Goal: Use online tool/utility: Utilize a website feature to perform a specific function

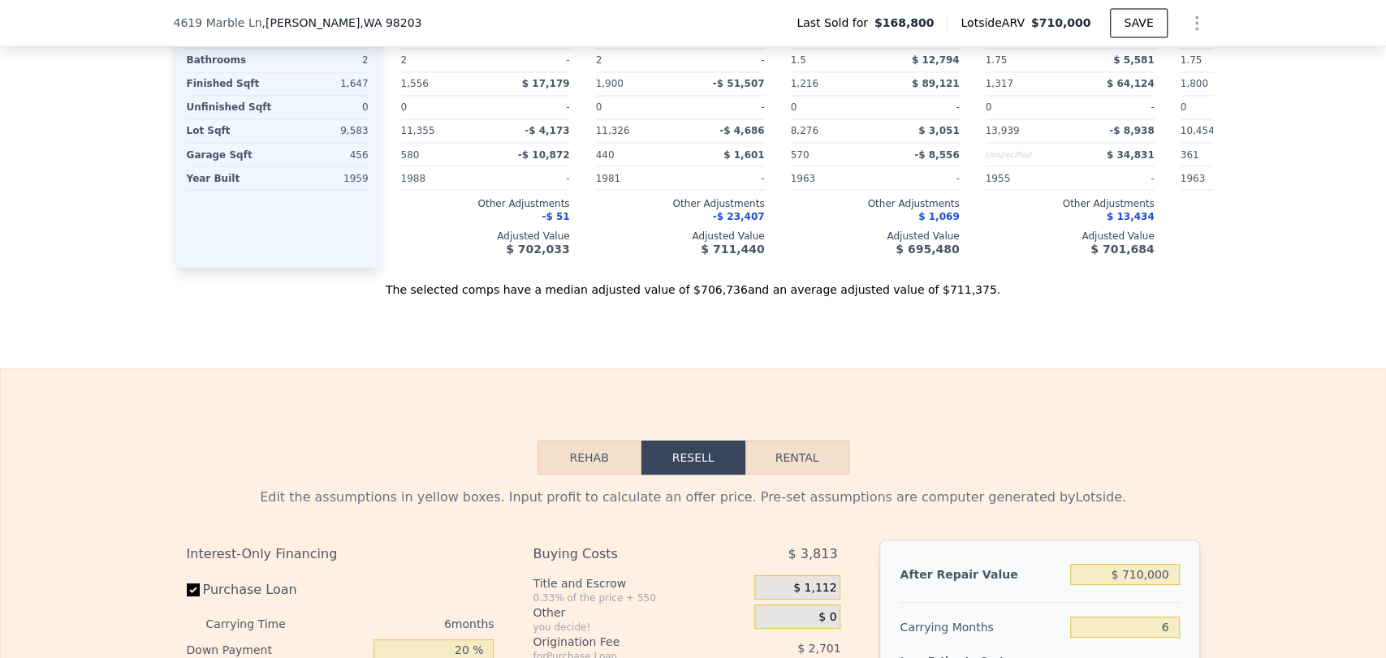
scroll to position [2158, 0]
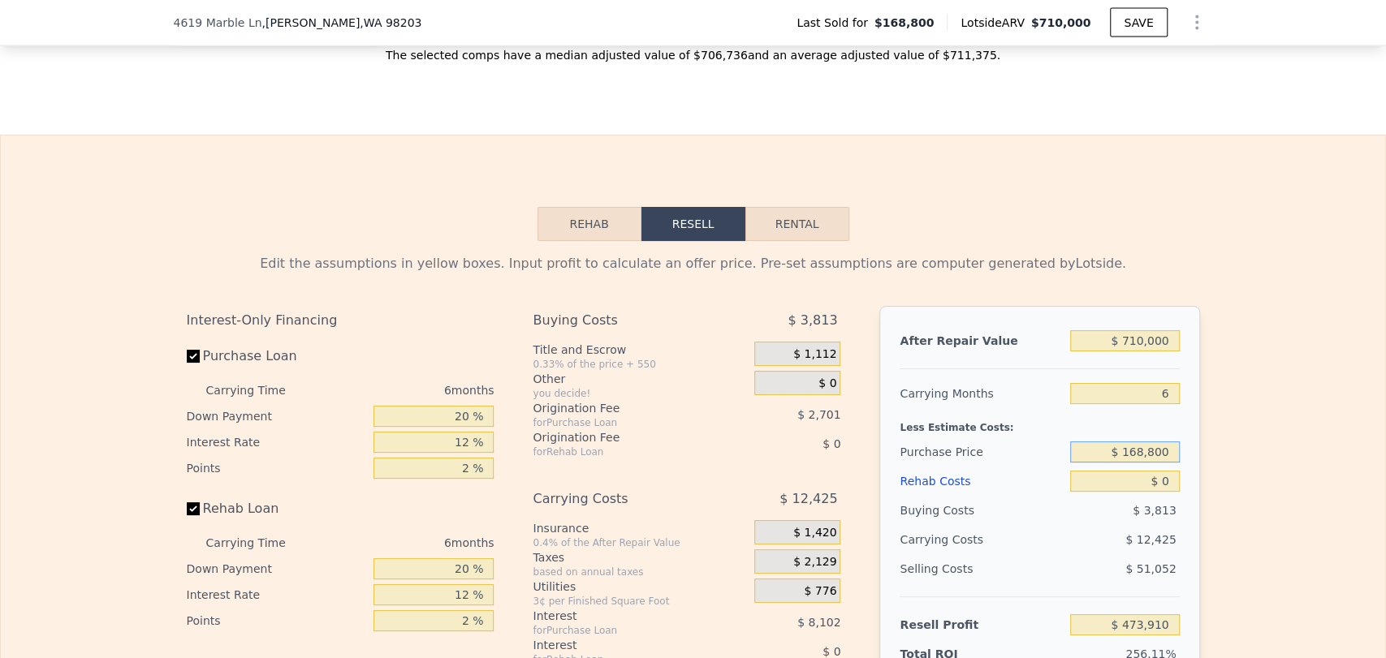
click at [1134, 463] on input "$ 168,800" at bounding box center [1124, 452] width 109 height 21
type input "$ 475,000"
click at [1186, 487] on div "After Repair Value $ 710,000 Carrying Months 6 Less Estimate Costs: Purchase Pr…" at bounding box center [1039, 531] width 320 height 451
type input "$ 147,091"
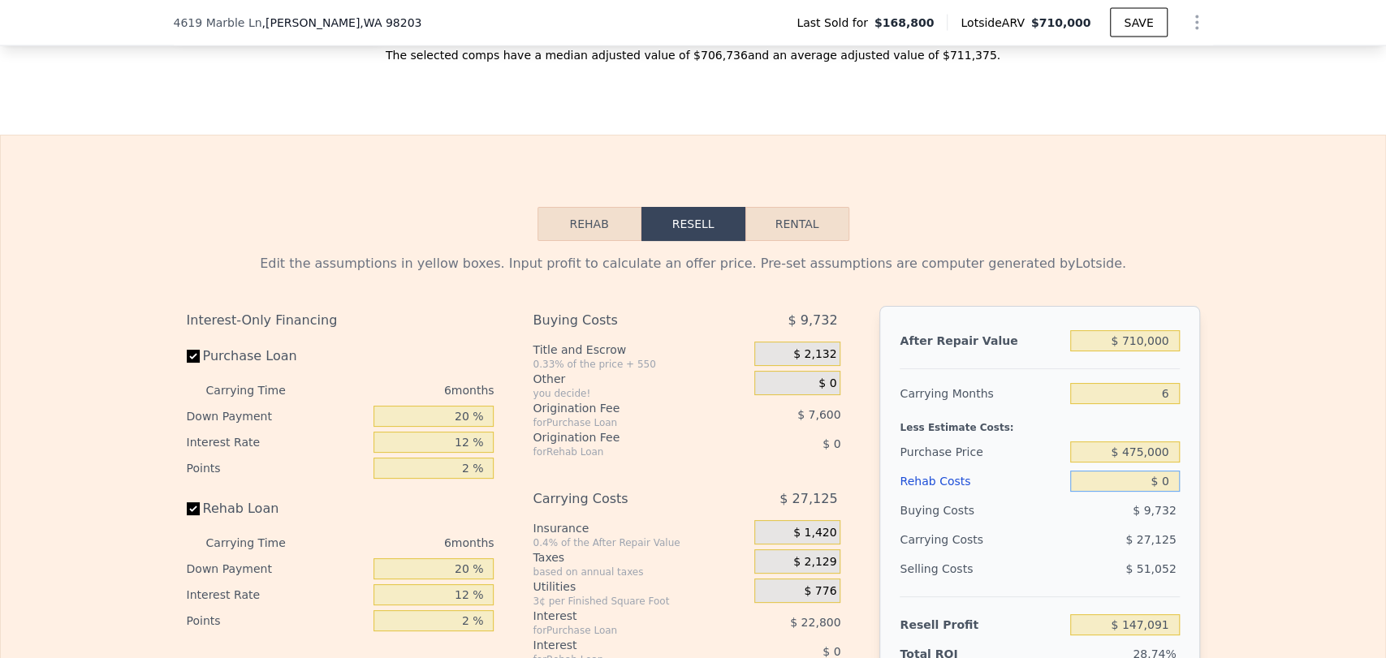
click at [1164, 492] on input "$ 0" at bounding box center [1124, 481] width 109 height 21
type input "$ 1"
type input "$ 147,090"
type input "$ 10"
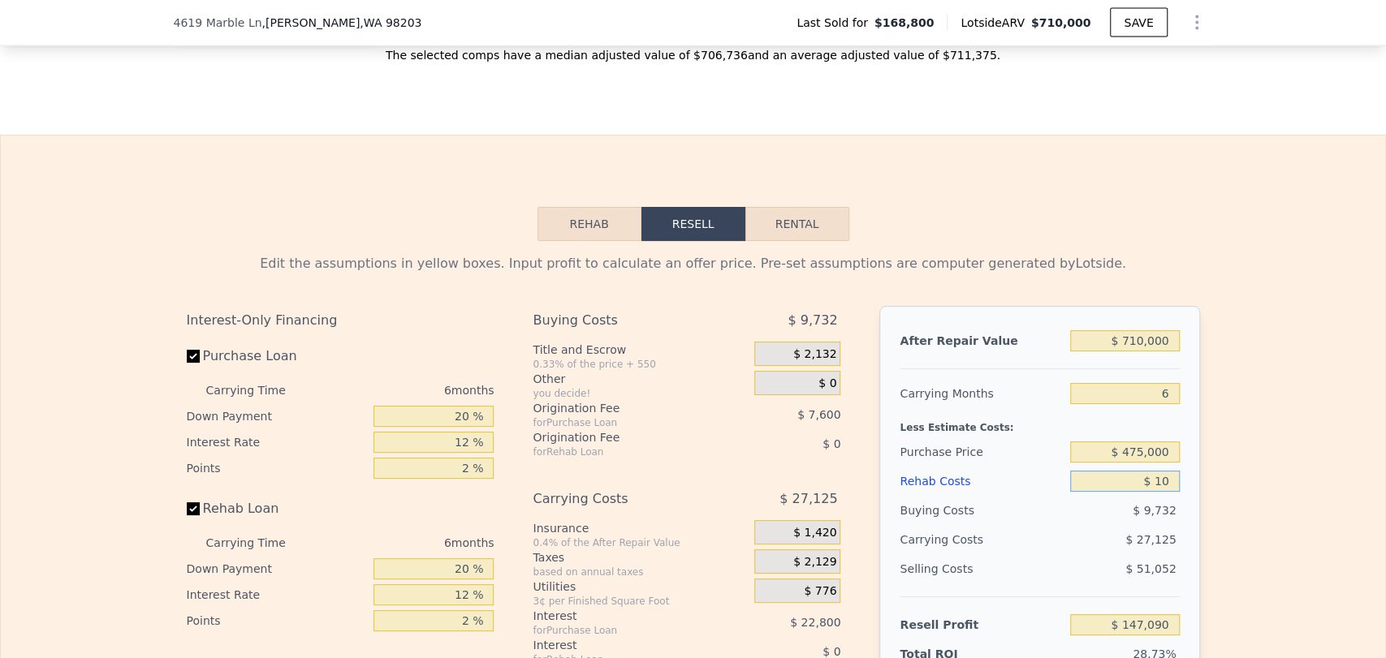
type input "$ 147,081"
type input "$ 100"
type input "$ 146,983"
type input "$ 1,000"
type input "$ 146,027"
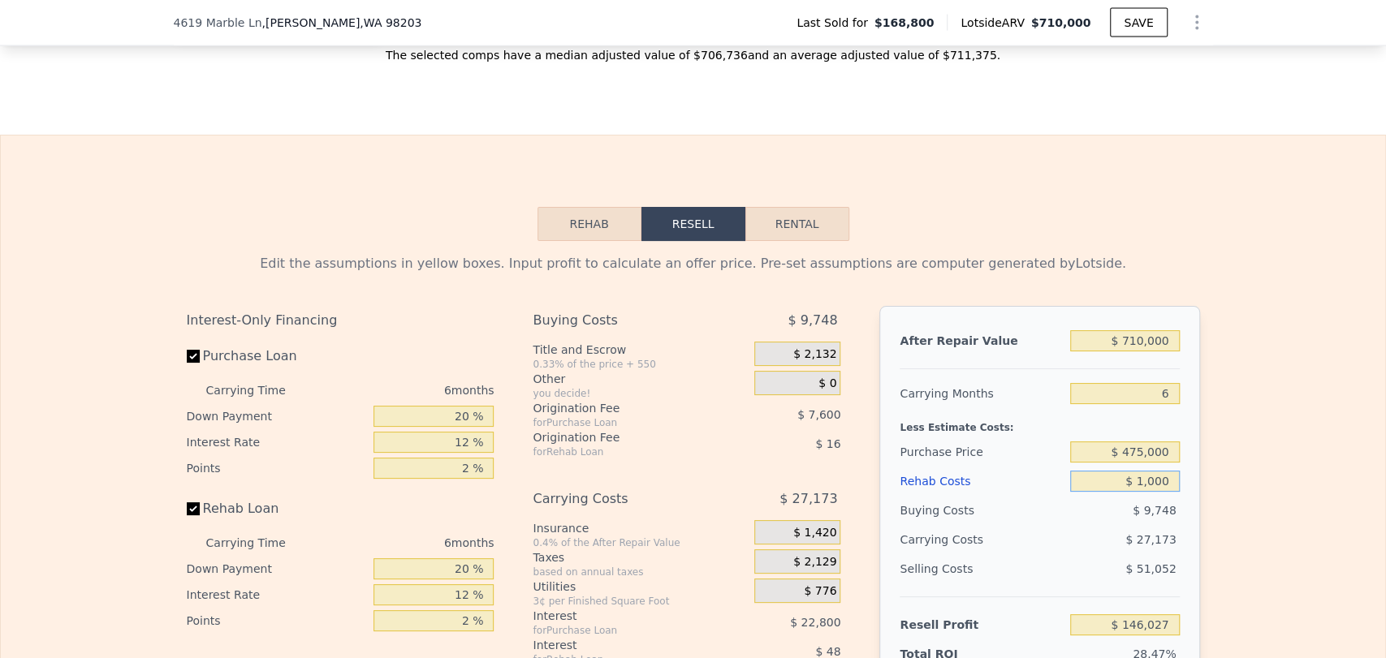
type input "$ 10,000"
type input "$ 136,451"
type input "$ 100,000"
type input "$ 40,691"
click at [1236, 511] on div "Edit the assumptions in yellow boxes. Input profit to calculate an offer price.…" at bounding box center [693, 543] width 1384 height 604
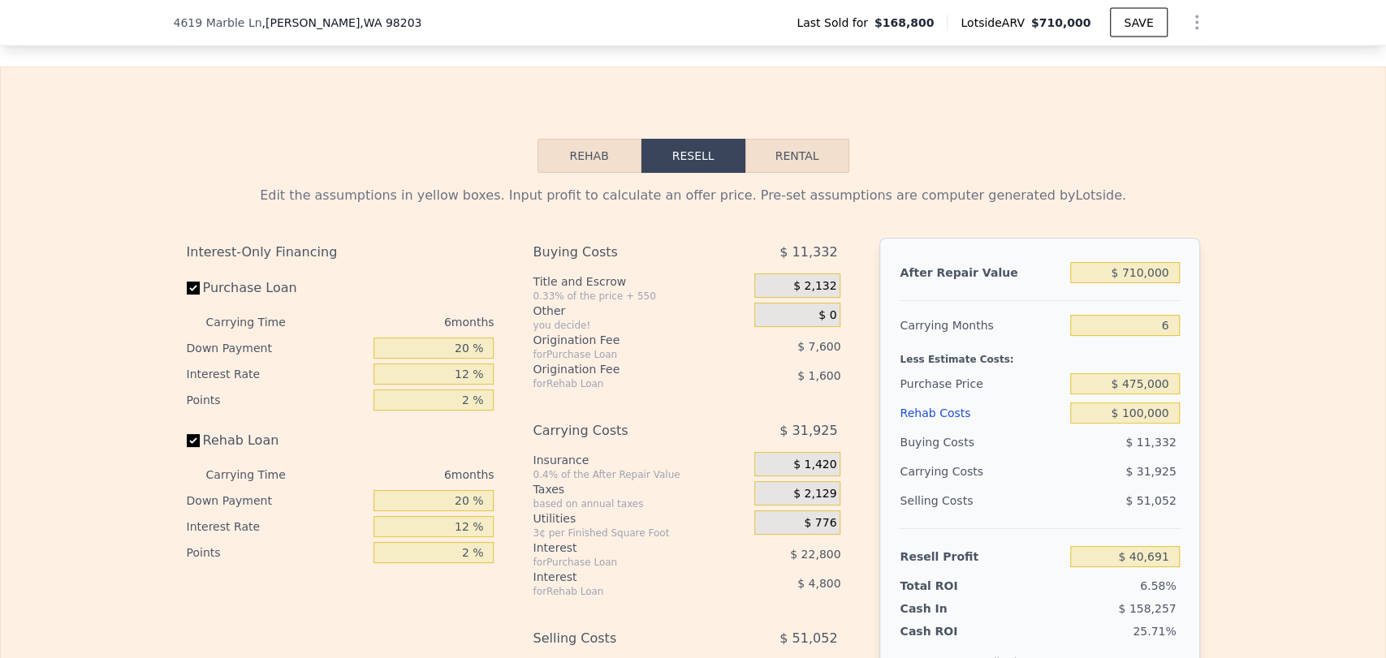
scroll to position [2429, 0]
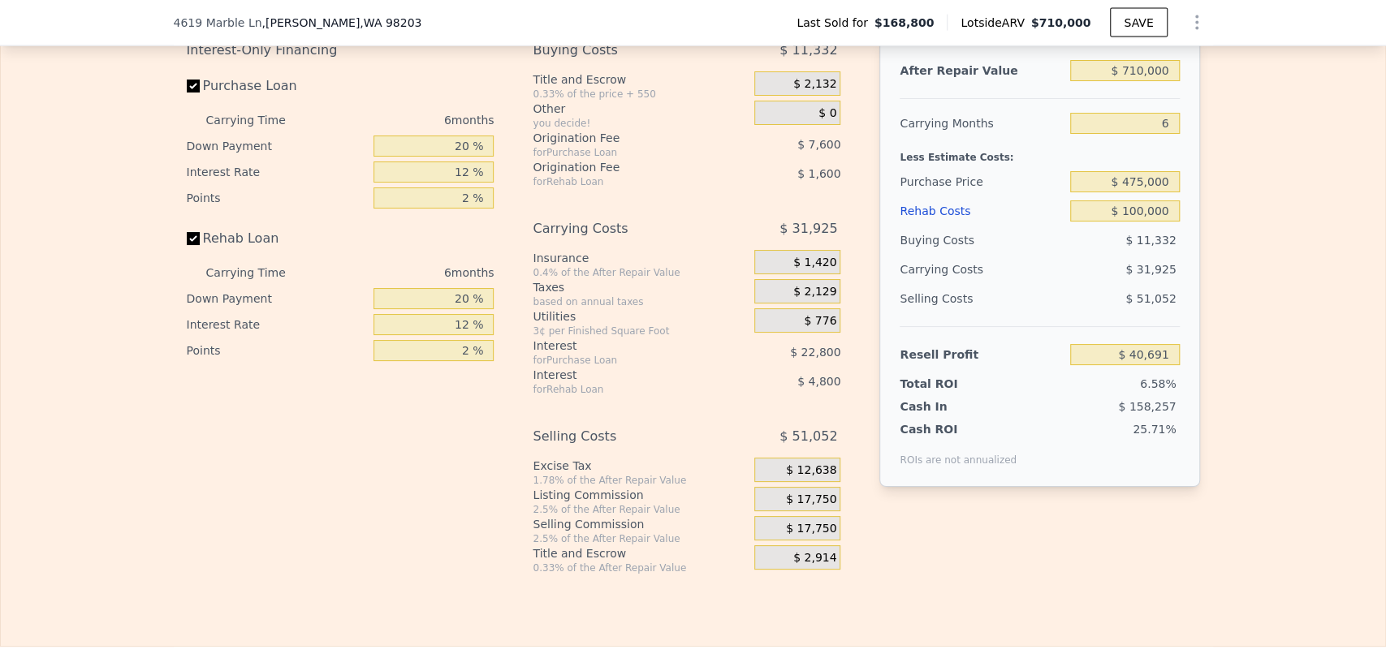
type input "$ 0"
type input "$ 473,910"
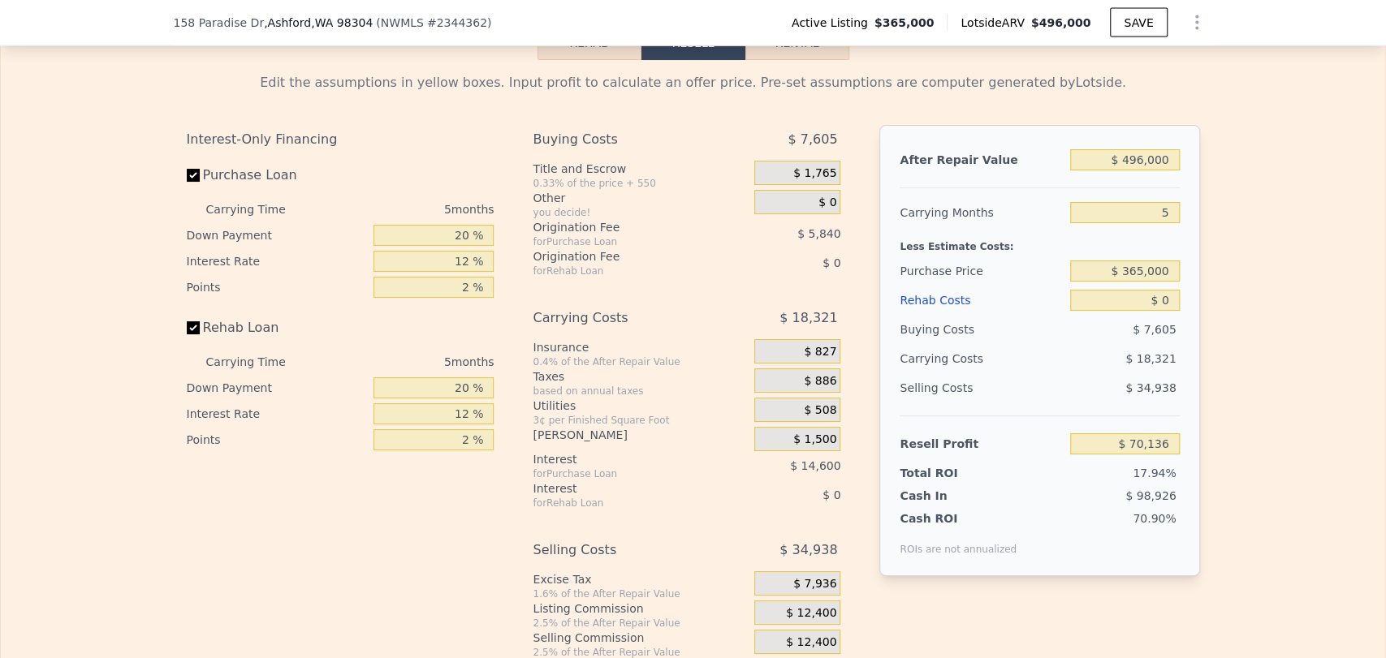
scroll to position [2429, 0]
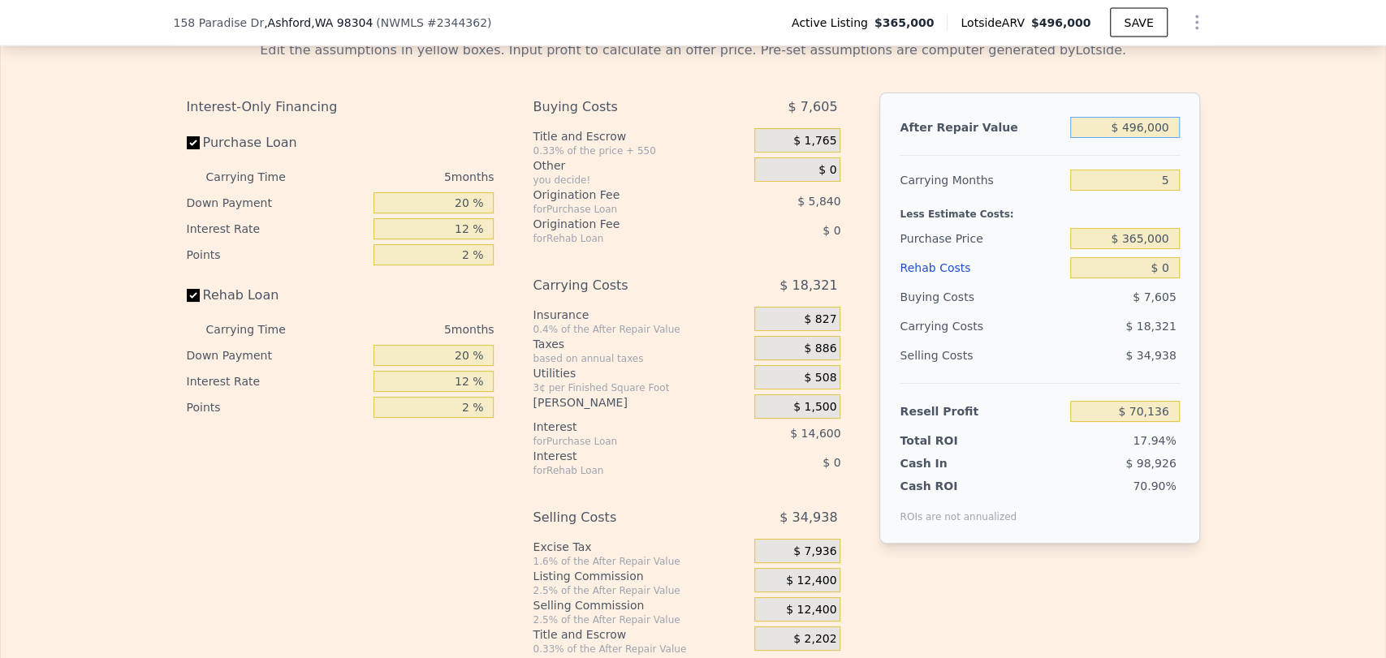
click at [1124, 138] on input "$ 496,000" at bounding box center [1124, 127] width 109 height 21
type input "$ 5"
type input "-$ 390,644"
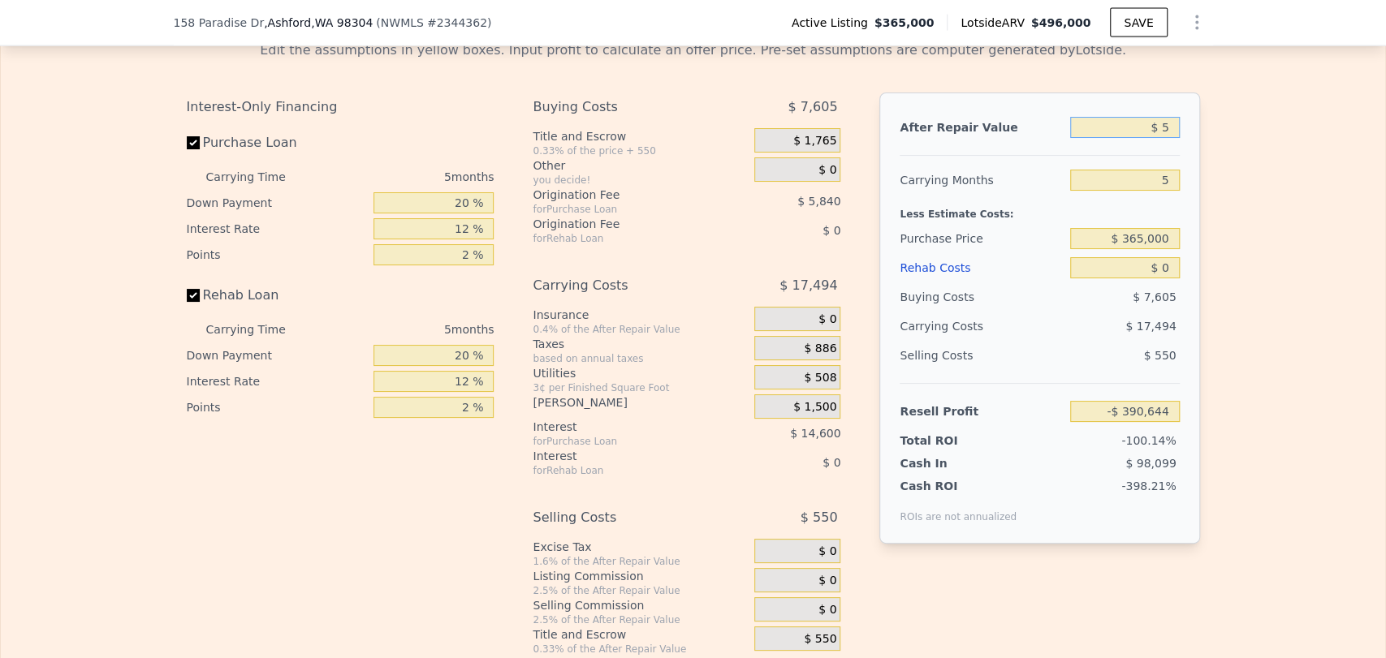
type input "$ 52"
type input "-$ 390,600"
type input "$ 520"
type input "-$ 390,166"
type input "$ 5,200"
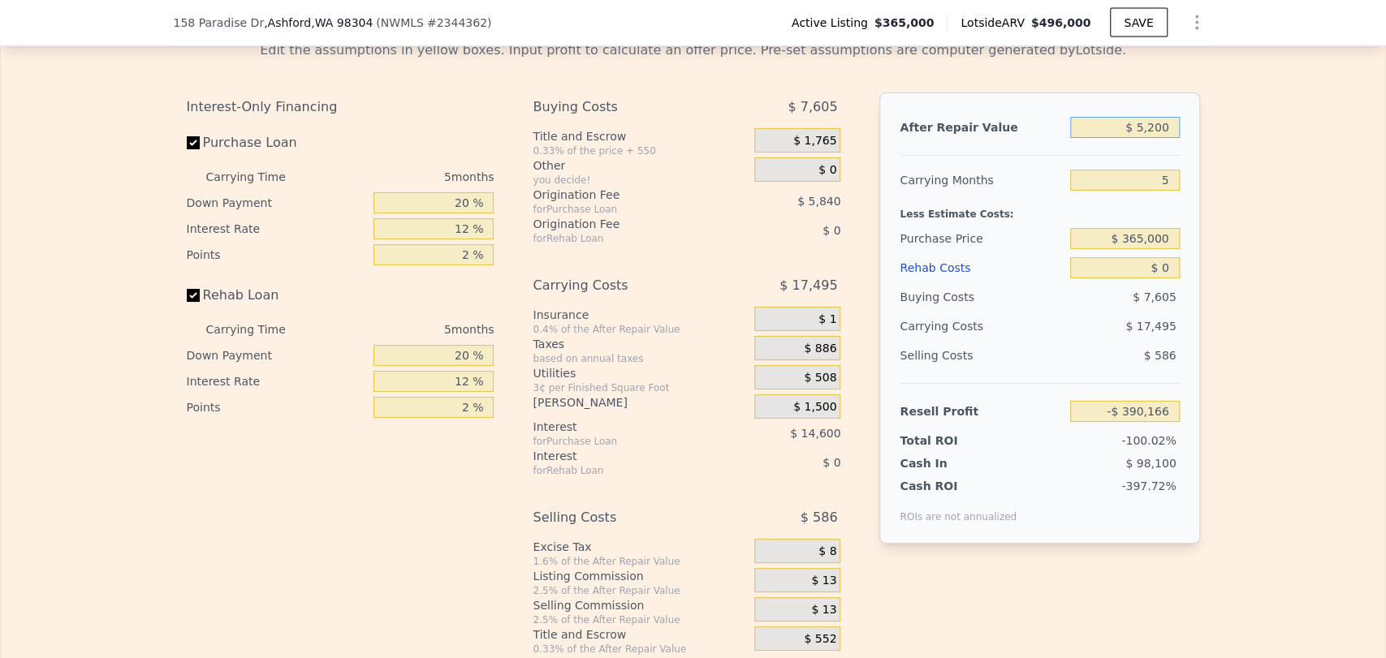
type input "-$ 385,818"
type input "$ 52,000"
type input "-$ 342,341"
type input "$ 520,000"
type input "$ 92,432"
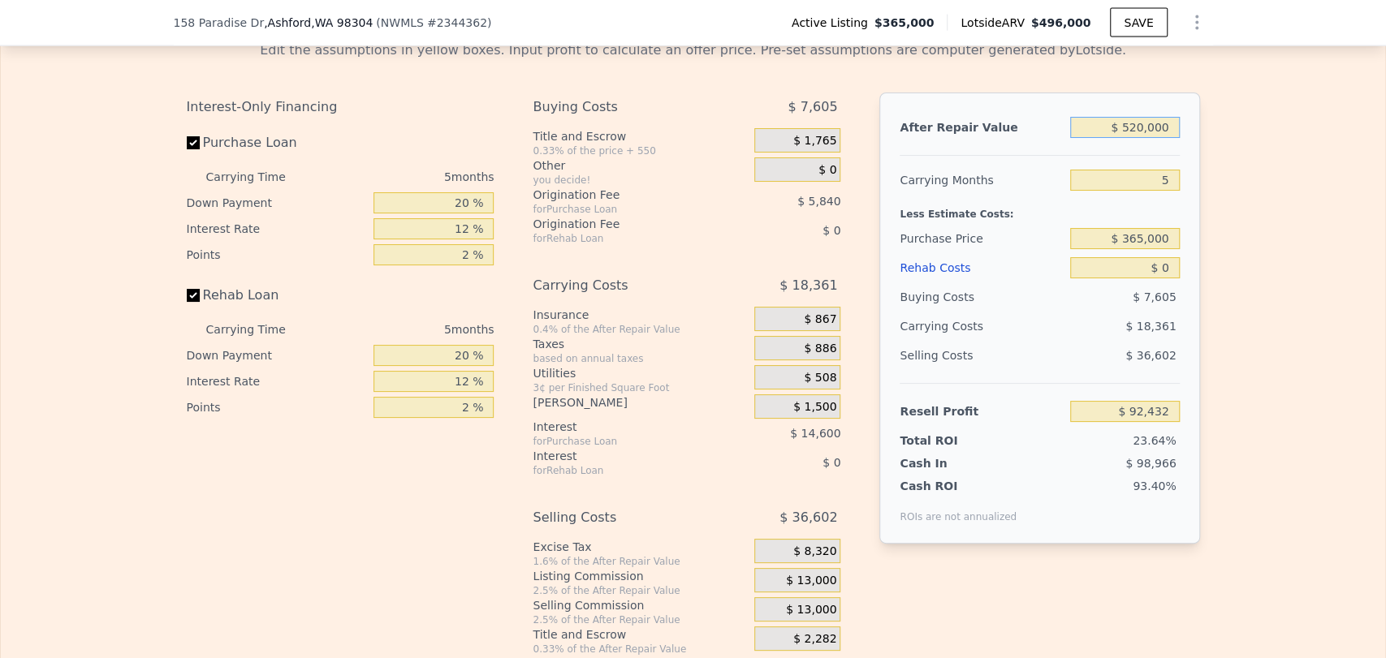
type input "$ 520,000"
click at [992, 219] on div "Less Estimate Costs:" at bounding box center [1038, 209] width 279 height 29
click at [1161, 278] on input "$ 0" at bounding box center [1124, 267] width 109 height 21
